Goal: Find specific page/section: Find specific page/section

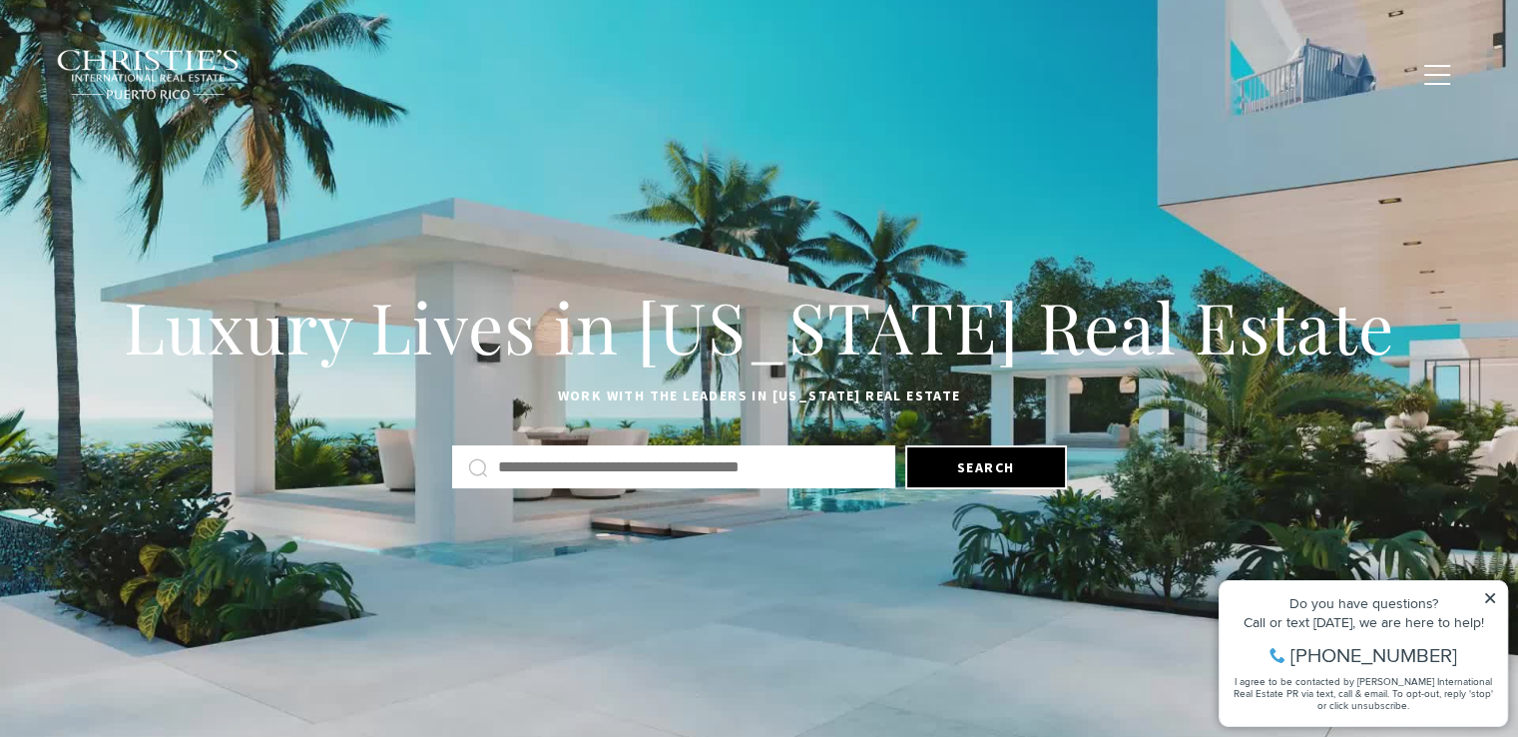
click at [1492, 600] on icon at bounding box center [1491, 598] width 14 height 14
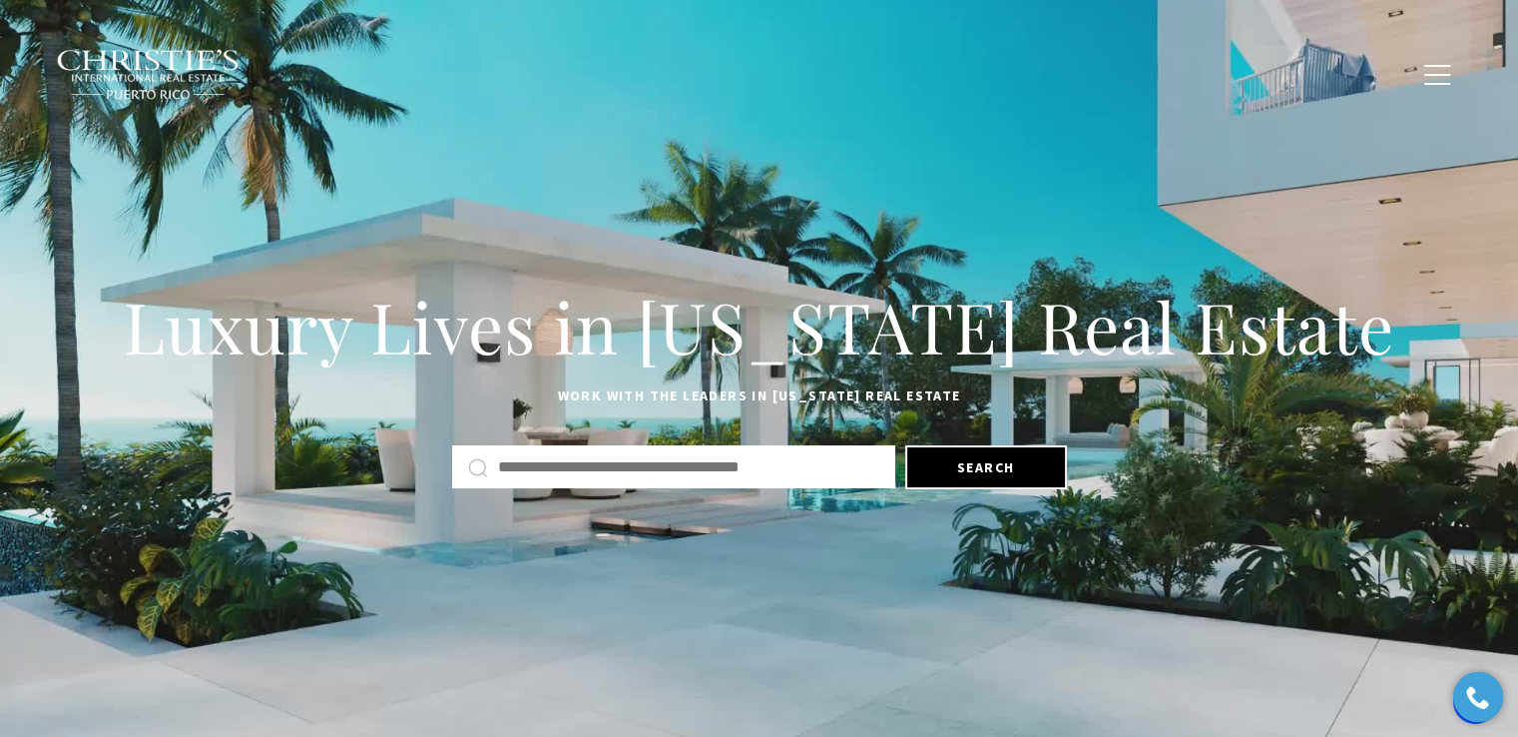
click at [1262, 69] on span "Blogs" at bounding box center [1254, 73] width 50 height 17
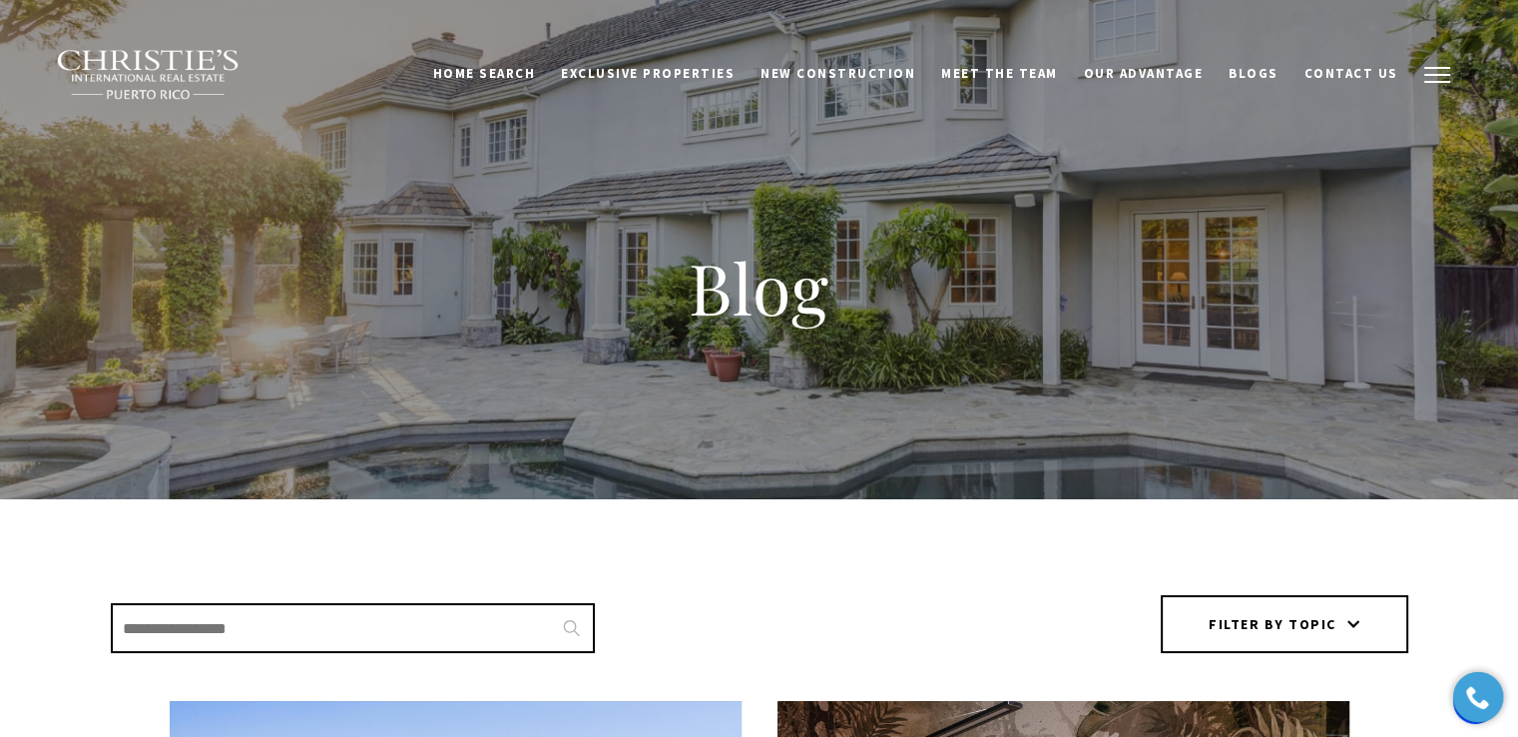
click at [1437, 74] on span "button" at bounding box center [1438, 75] width 26 height 2
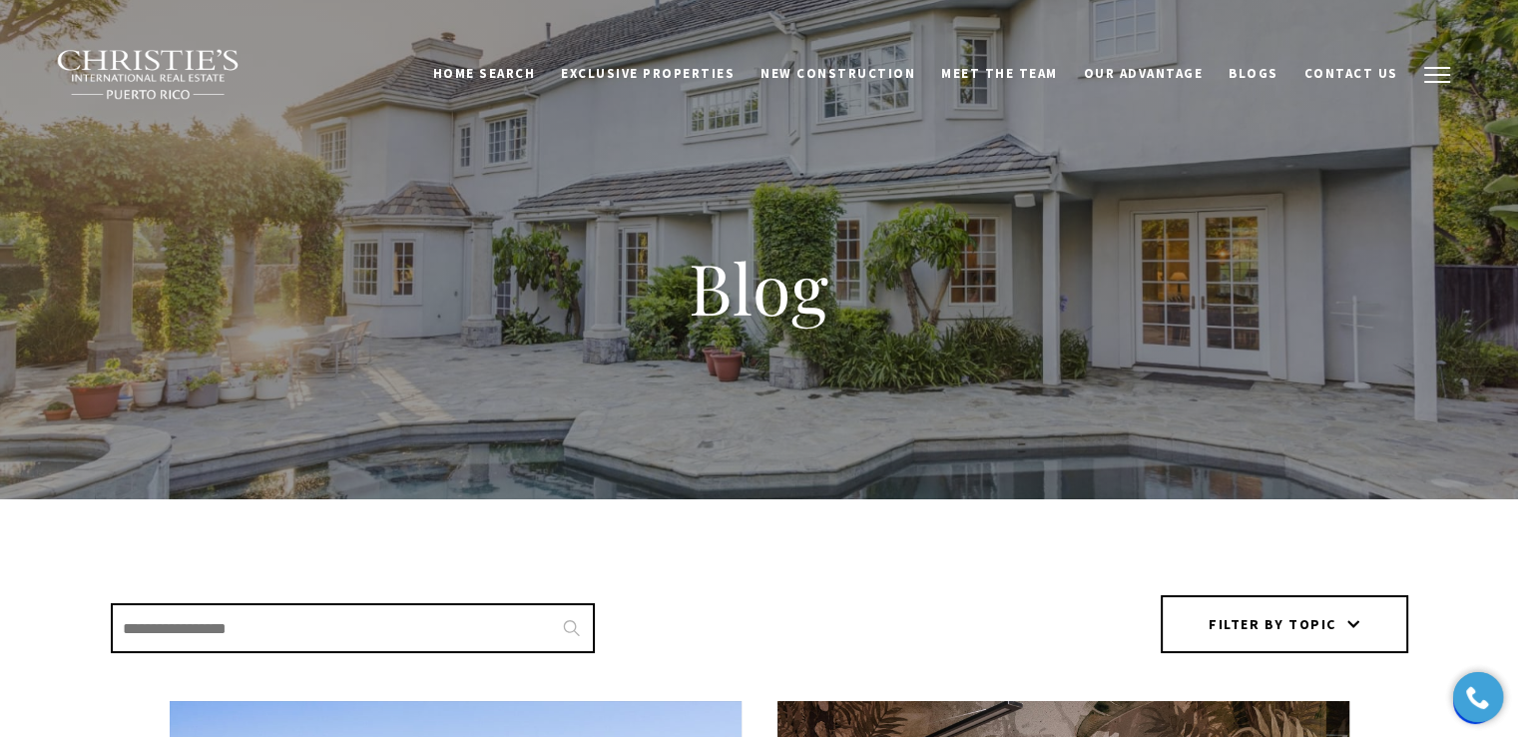
click at [1427, 70] on button "button" at bounding box center [1438, 75] width 52 height 58
